Goal: Task Accomplishment & Management: Manage account settings

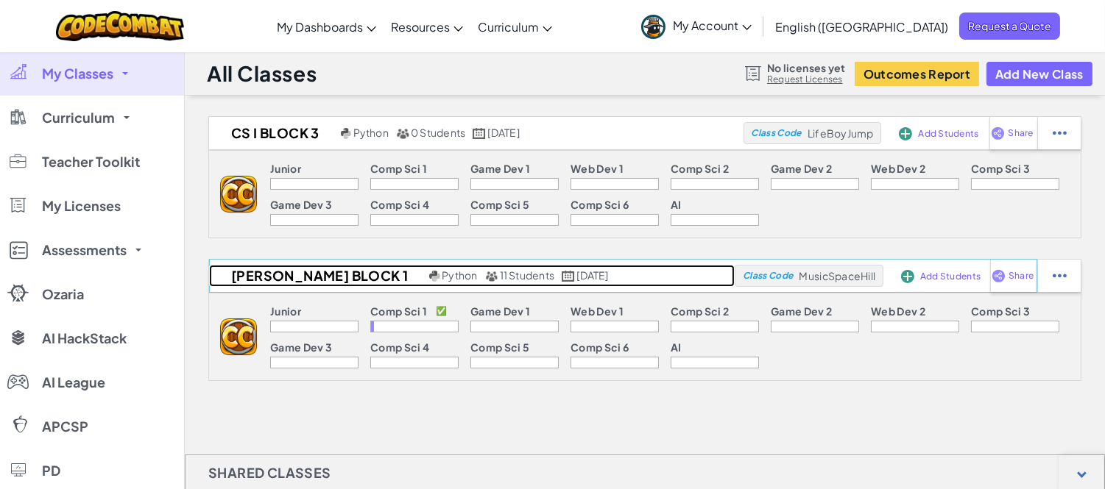
click at [500, 275] on span "11 Students" at bounding box center [527, 275] width 55 height 13
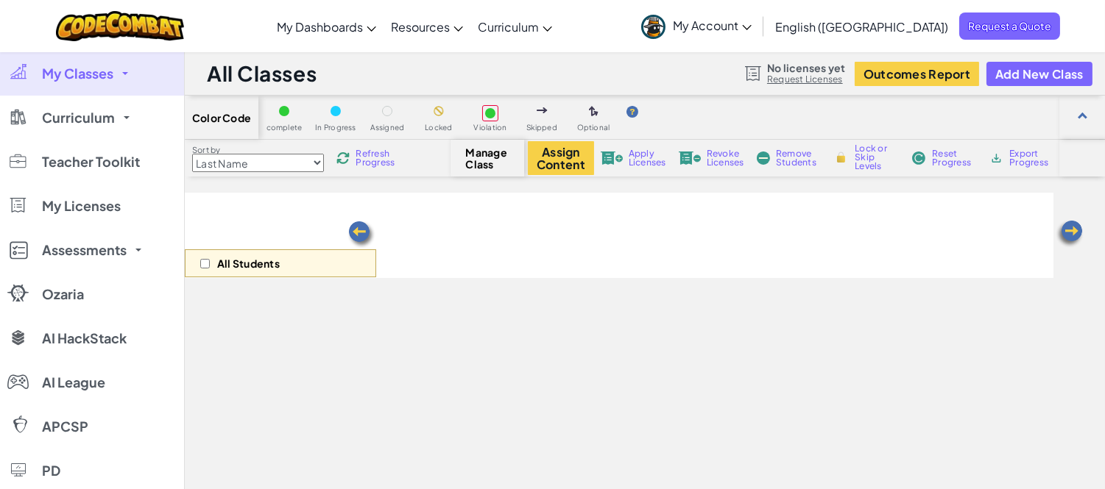
select select "560f1a9f22961295f9427742"
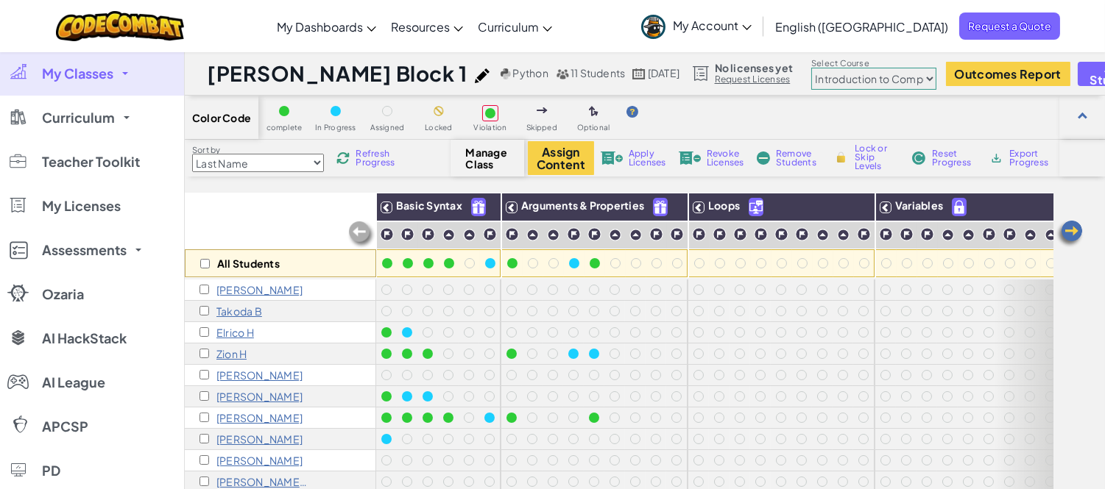
click at [118, 75] on link "My Classes" at bounding box center [92, 74] width 184 height 44
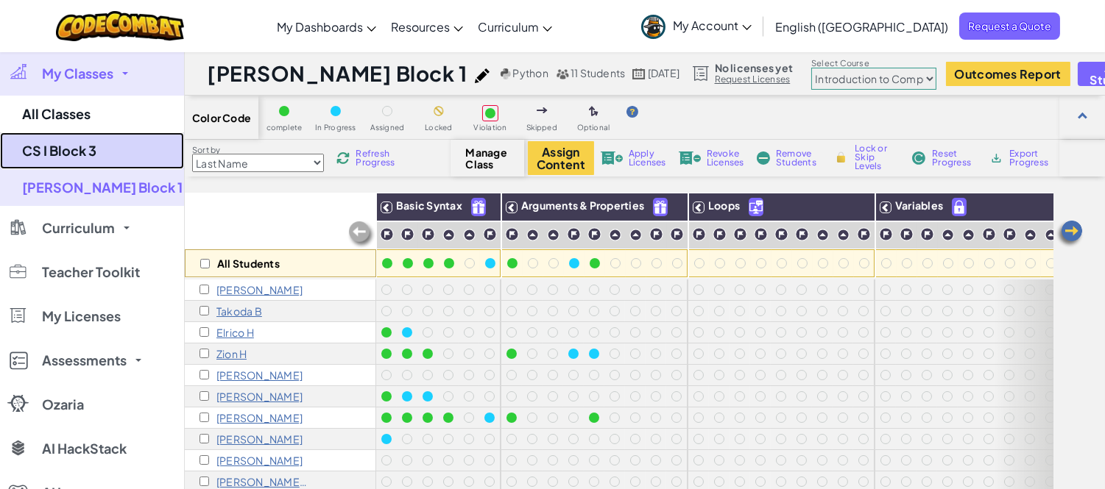
click at [86, 138] on link "CS I Block 3" at bounding box center [92, 150] width 184 height 37
select select "560f1a9f22961295f9427742"
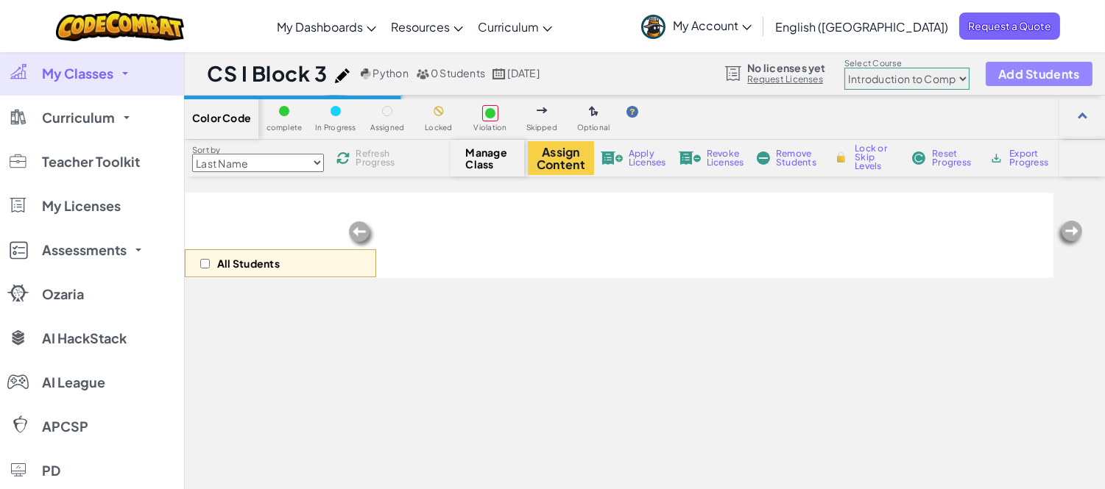
click at [1002, 75] on span "Add Students" at bounding box center [1038, 74] width 81 height 13
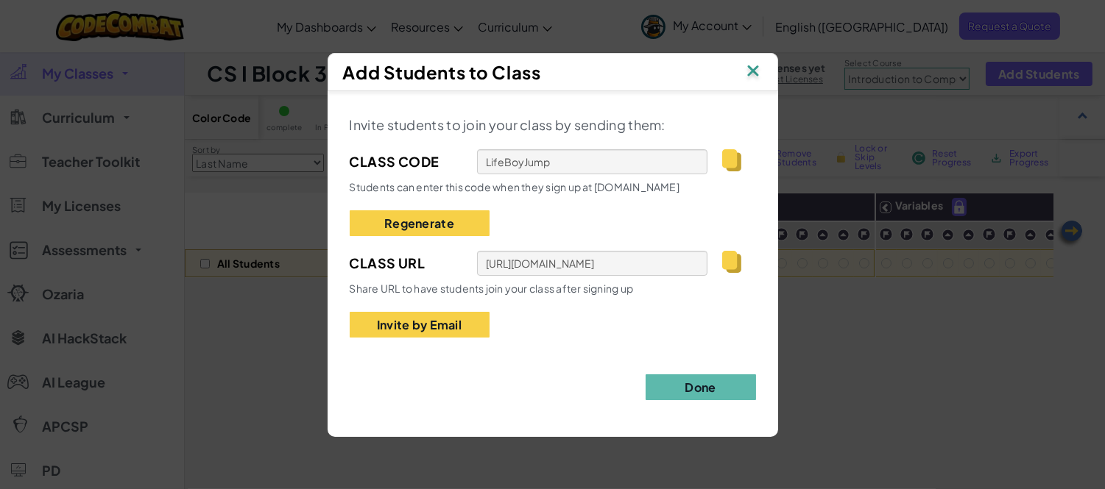
click at [754, 65] on img at bounding box center [752, 72] width 19 height 22
